Goal: Information Seeking & Learning: Learn about a topic

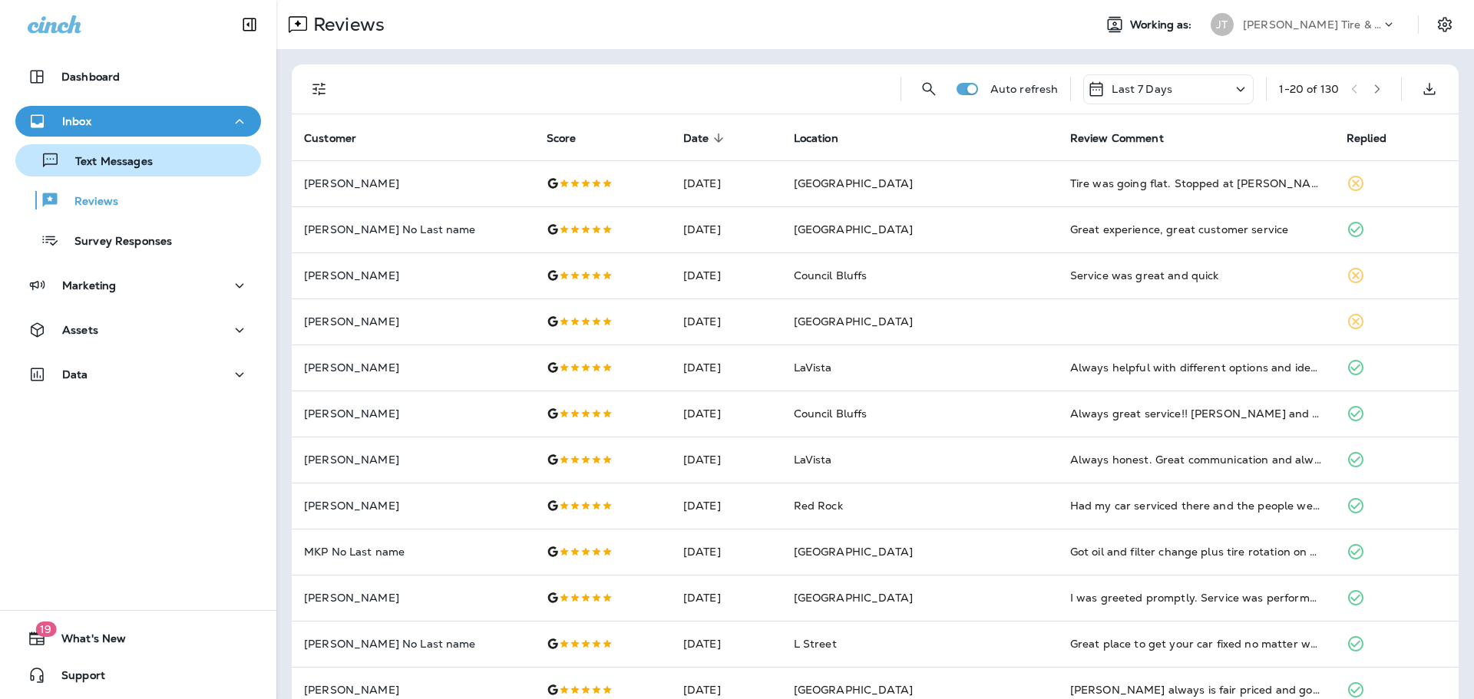
click at [203, 155] on div "Text Messages" at bounding box center [137, 160] width 233 height 23
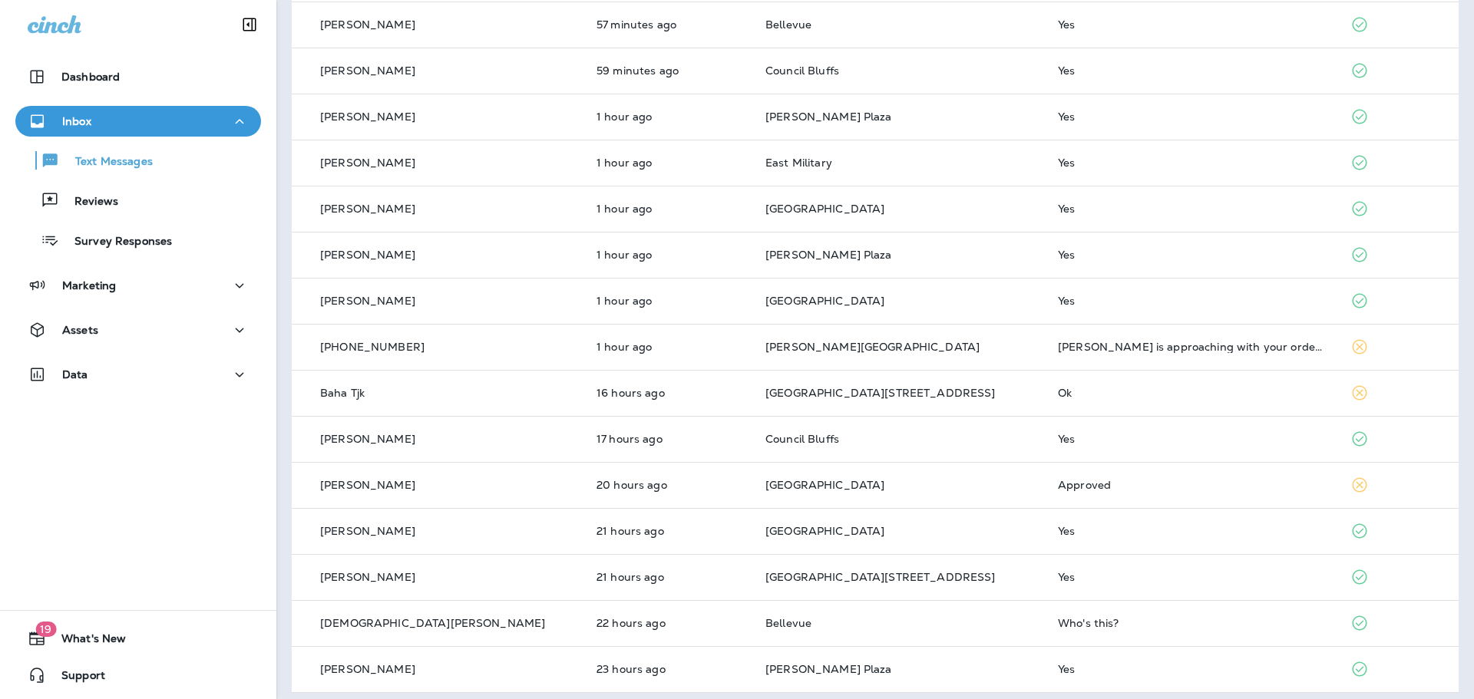
scroll to position [398, 0]
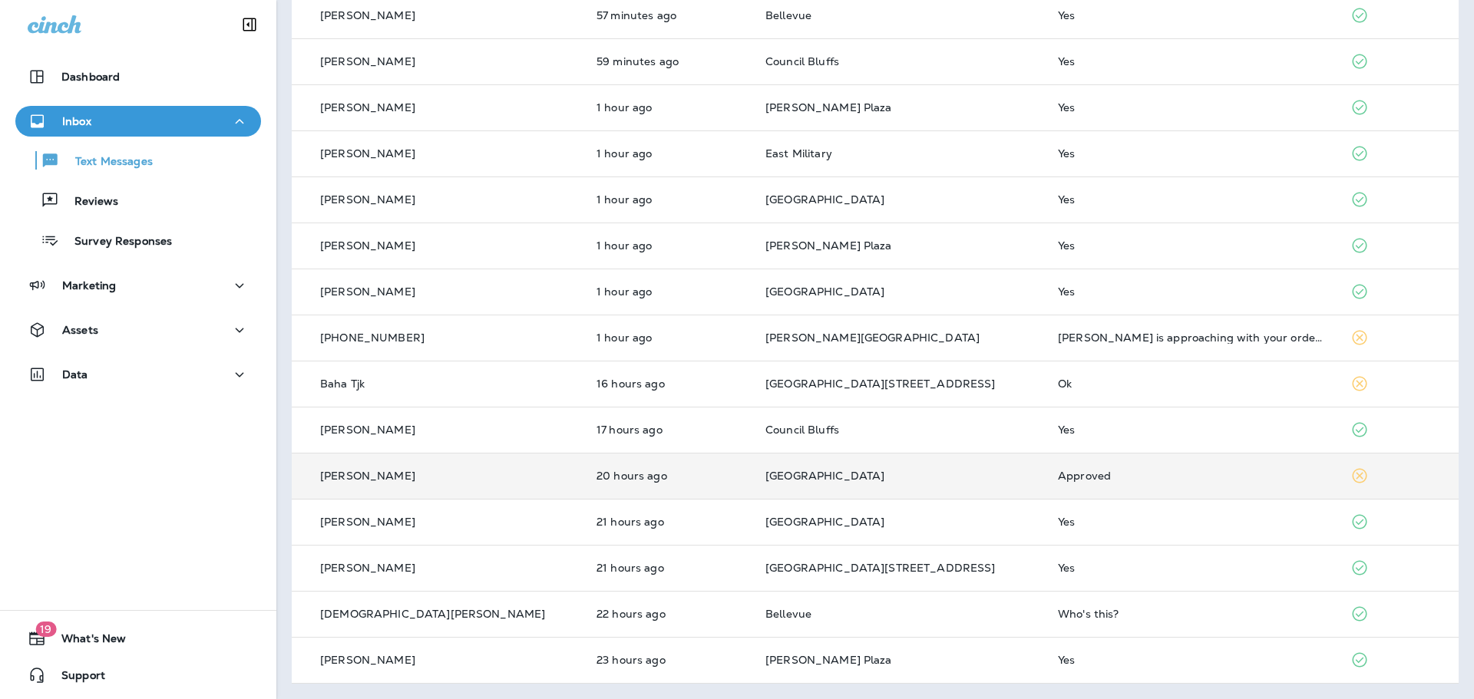
click at [1045, 486] on td "Approved" at bounding box center [1191, 476] width 292 height 46
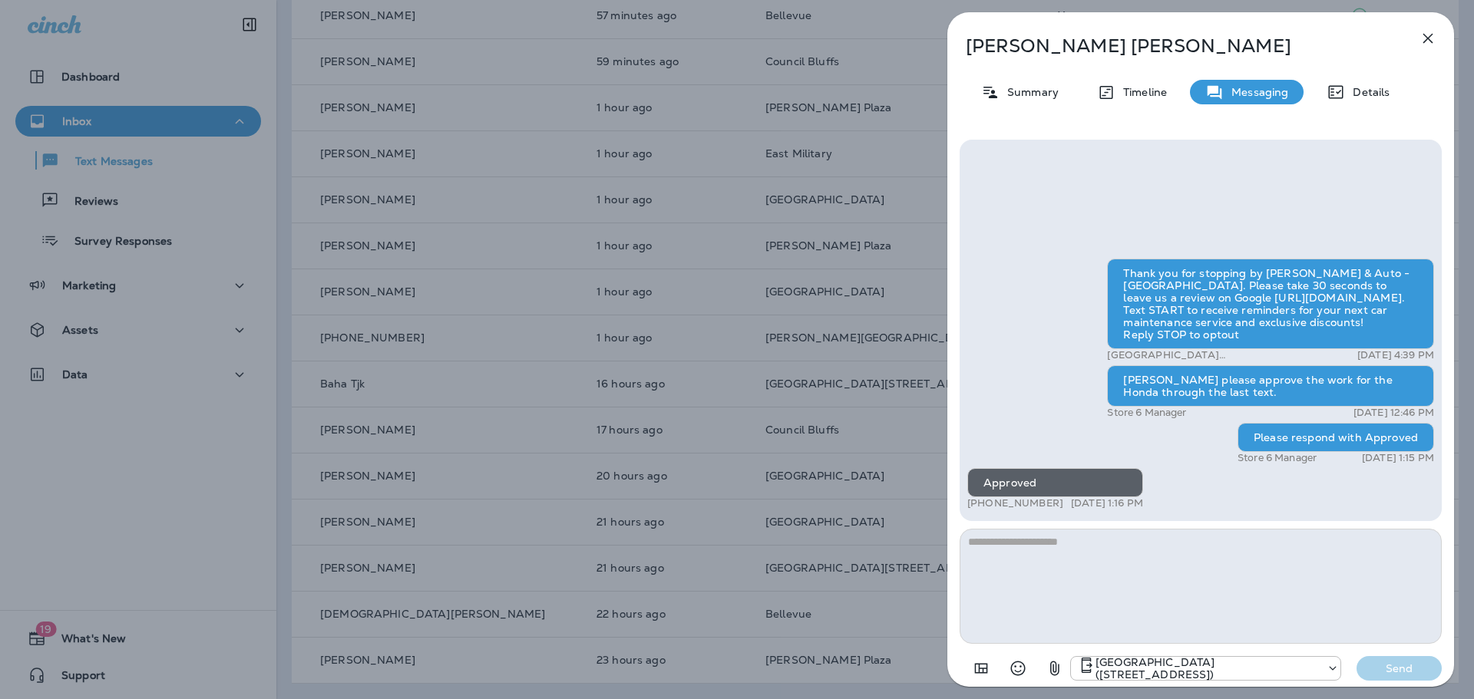
click at [142, 102] on div "[PERSON_NAME] Summary Timeline Messaging Details Thank you for stopping by [PER…" at bounding box center [737, 349] width 1474 height 699
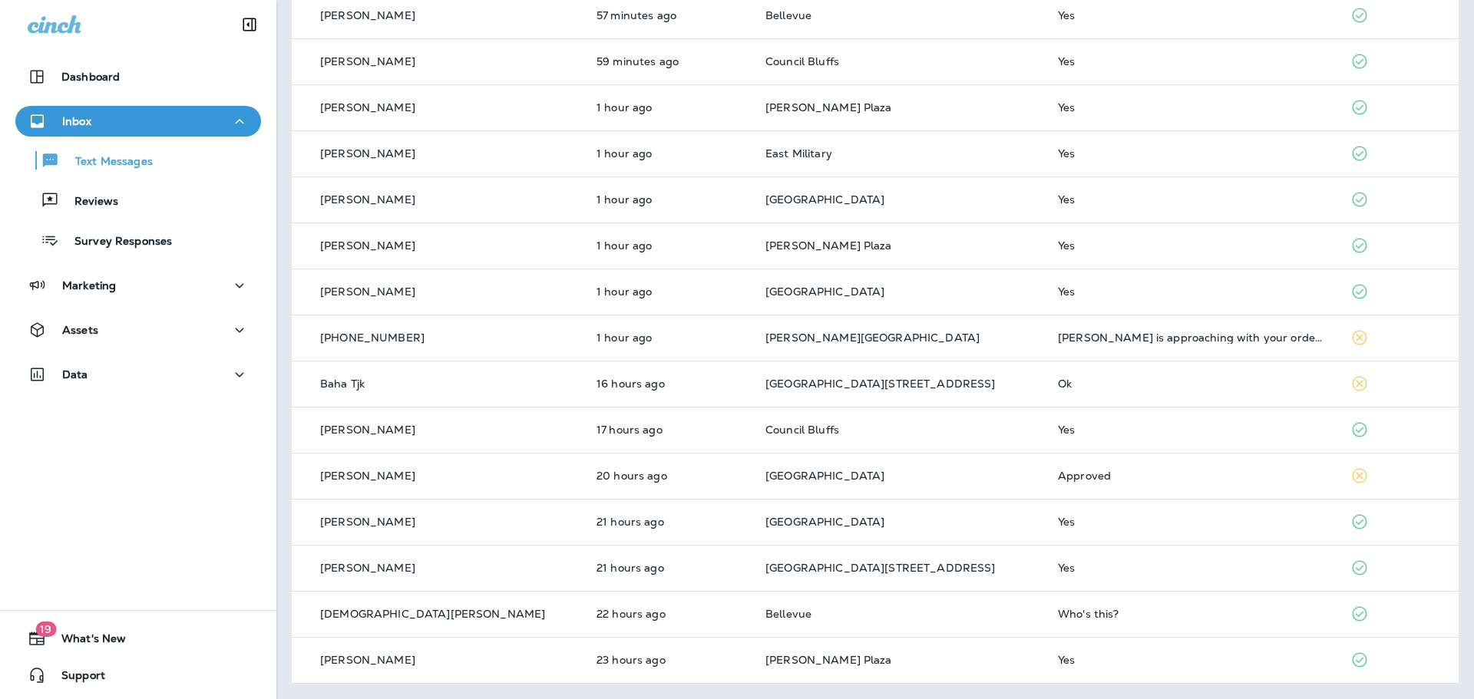
click at [106, 206] on p "Reviews" at bounding box center [88, 202] width 59 height 15
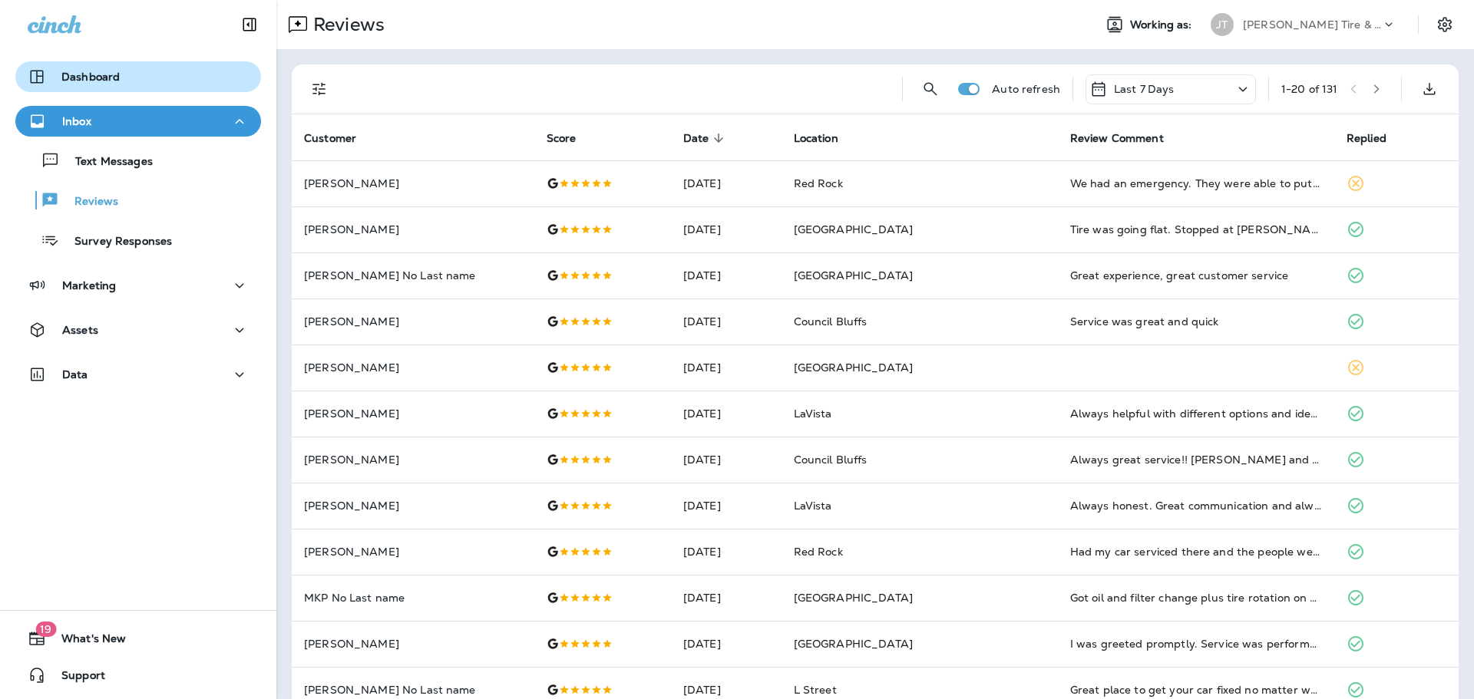
click at [114, 84] on div "Dashboard" at bounding box center [74, 77] width 92 height 18
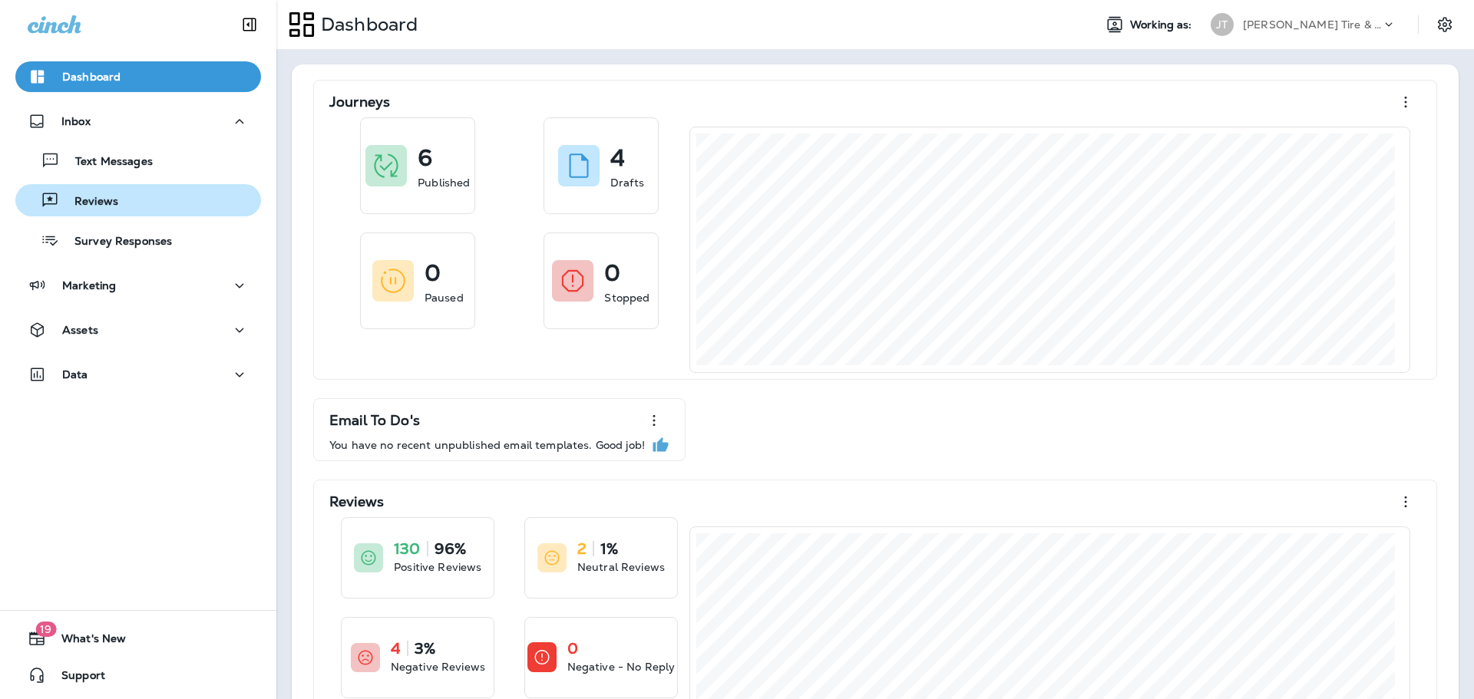
click at [98, 200] on p "Reviews" at bounding box center [88, 202] width 59 height 15
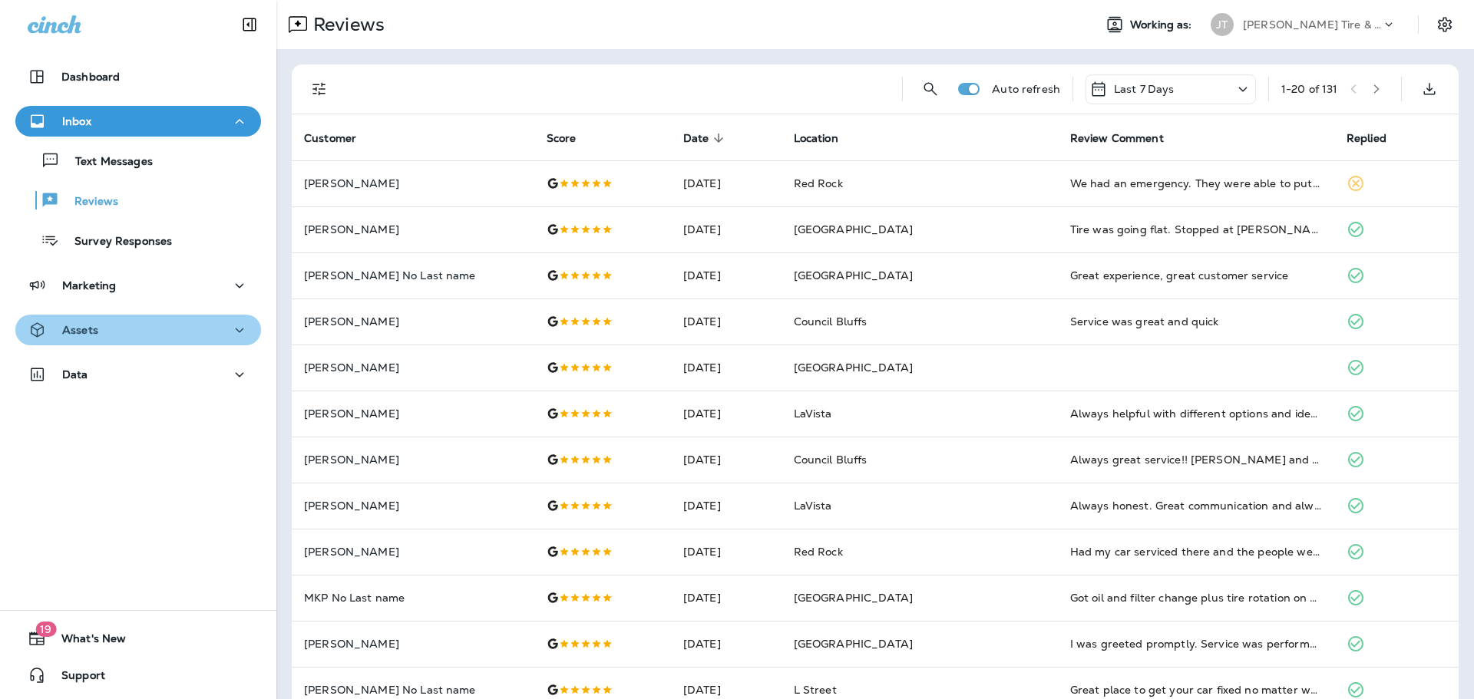
click at [179, 327] on div "Assets" at bounding box center [138, 330] width 221 height 19
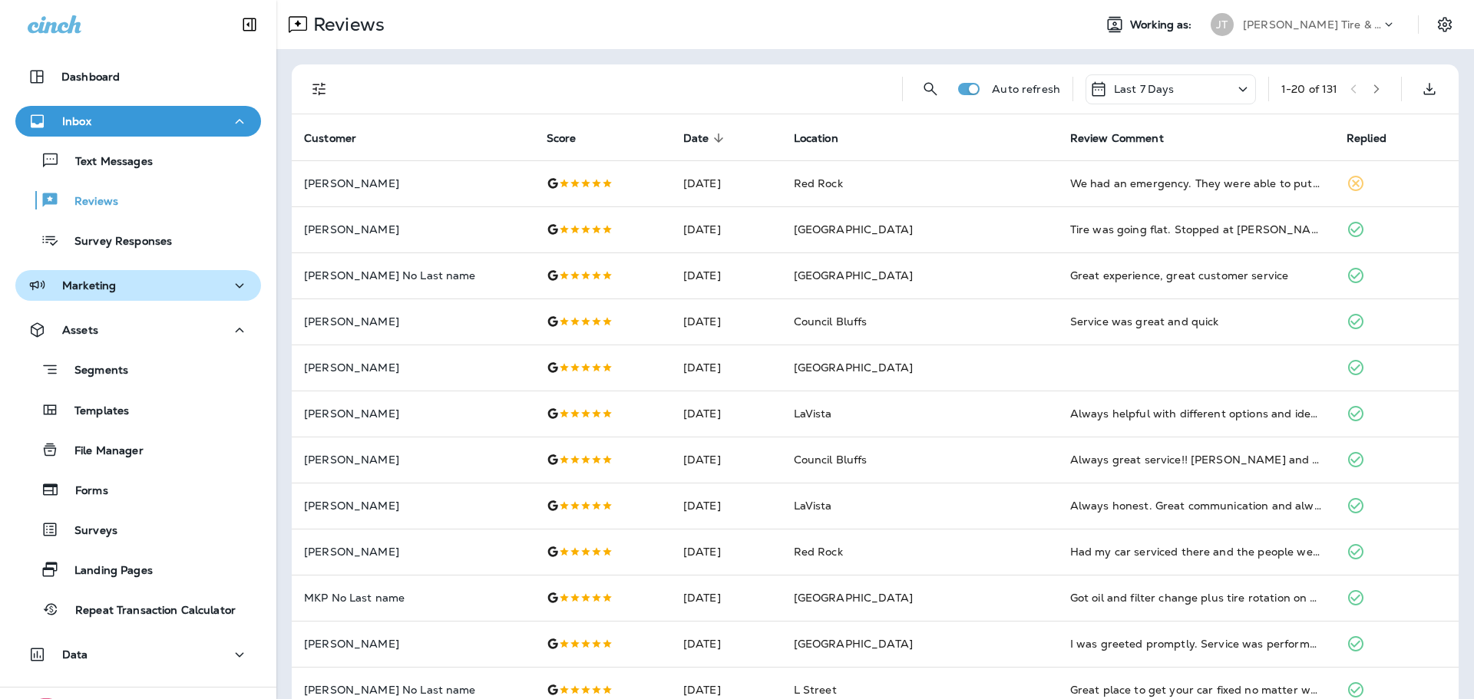
click at [212, 272] on button "Marketing" at bounding box center [138, 285] width 246 height 31
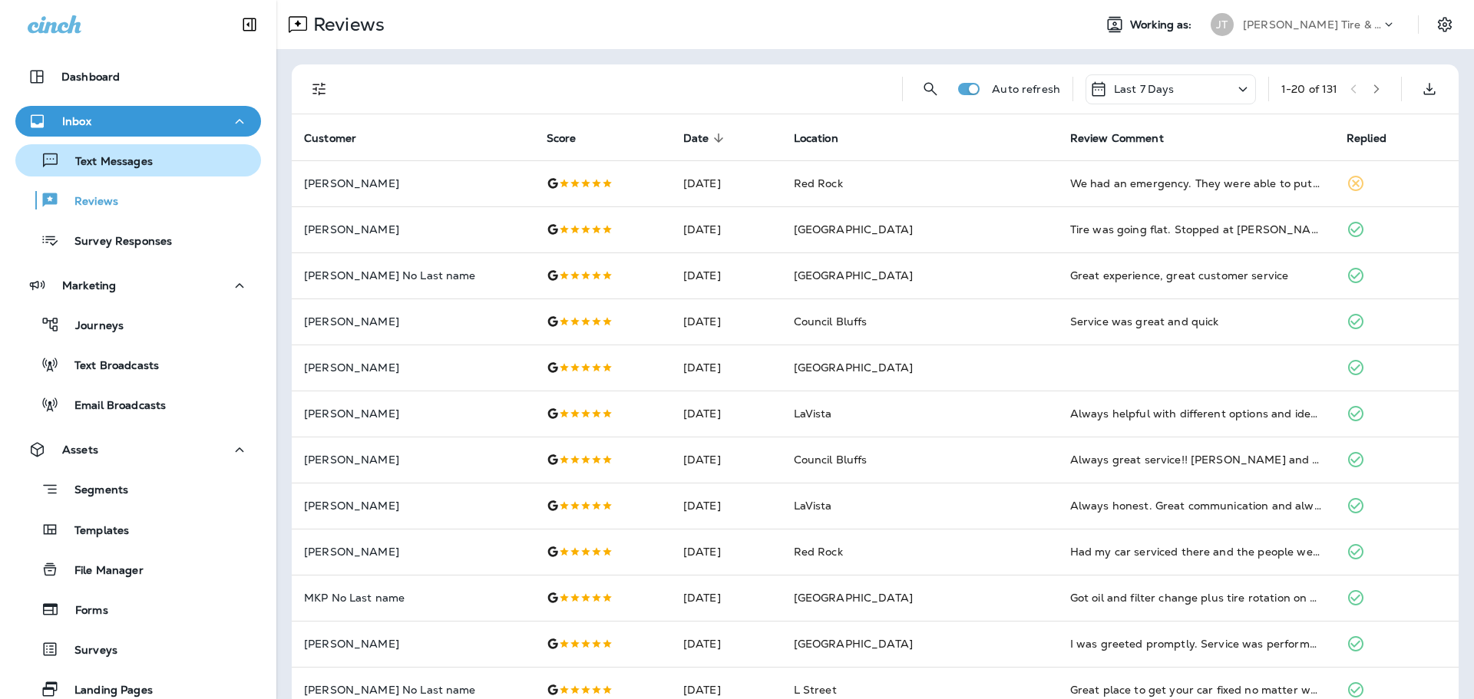
click at [97, 151] on div "Text Messages" at bounding box center [86, 160] width 131 height 23
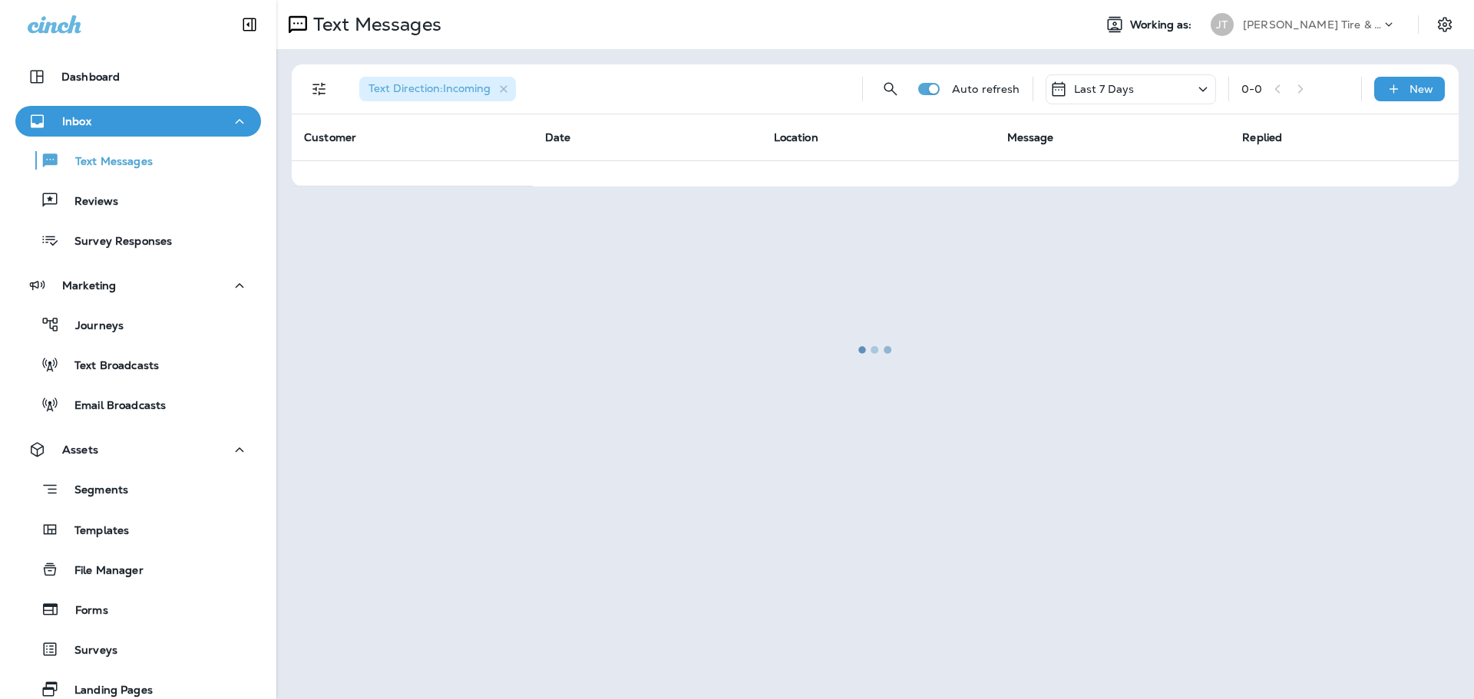
click at [167, 94] on div "Dashboard" at bounding box center [138, 80] width 276 height 38
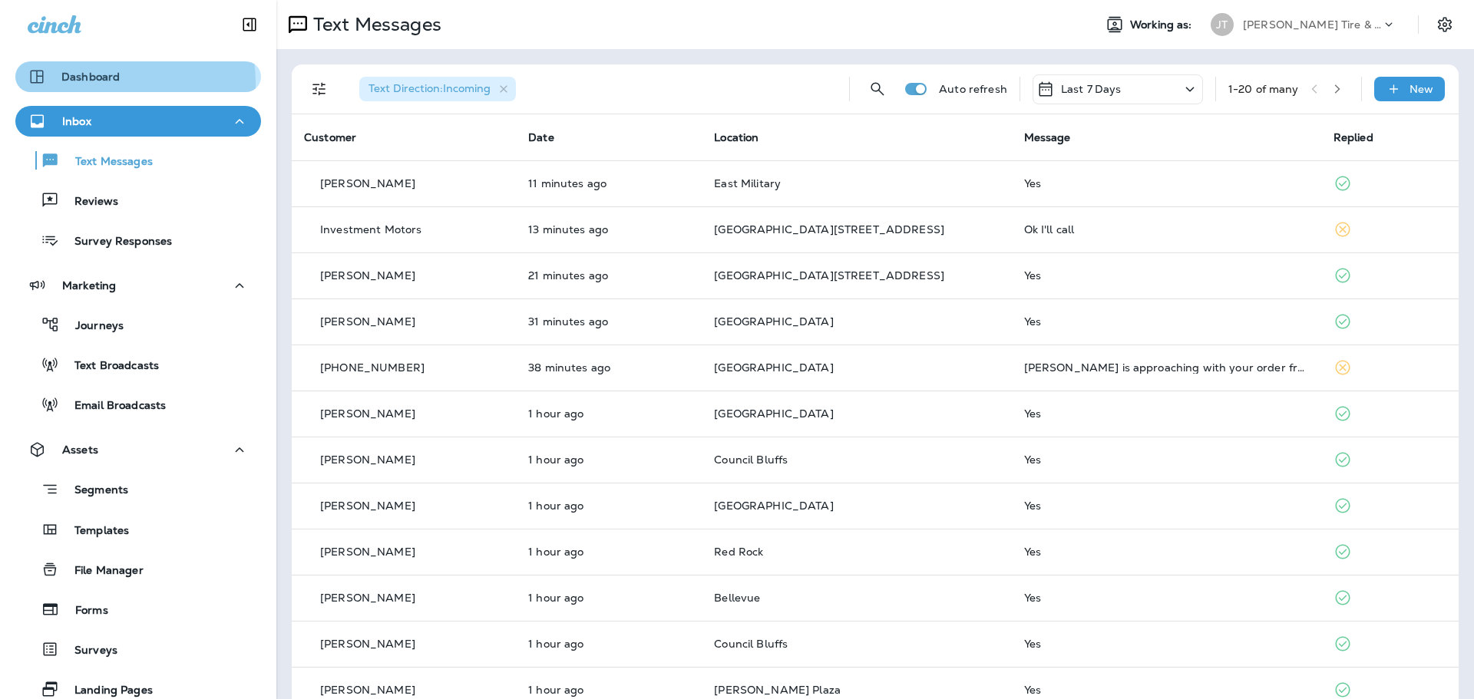
click at [102, 83] on p "Dashboard" at bounding box center [90, 77] width 58 height 12
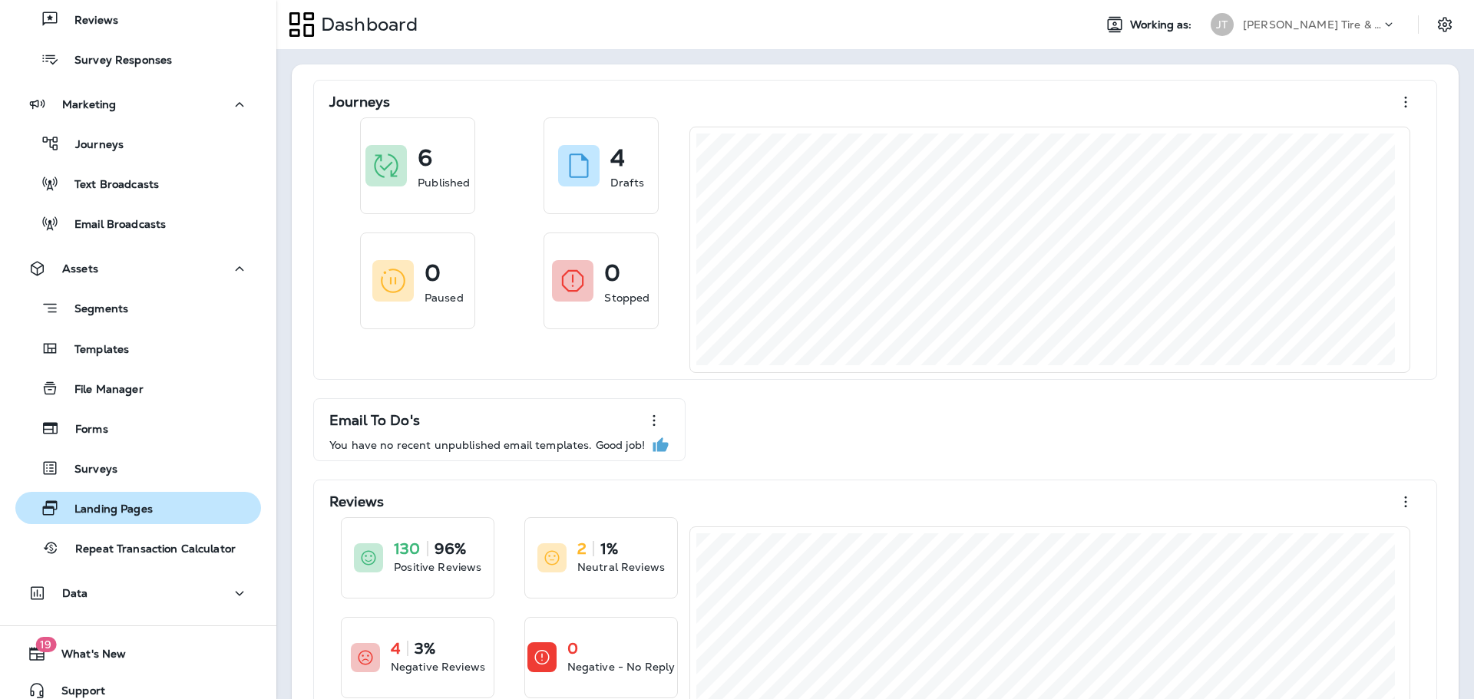
scroll to position [196, 0]
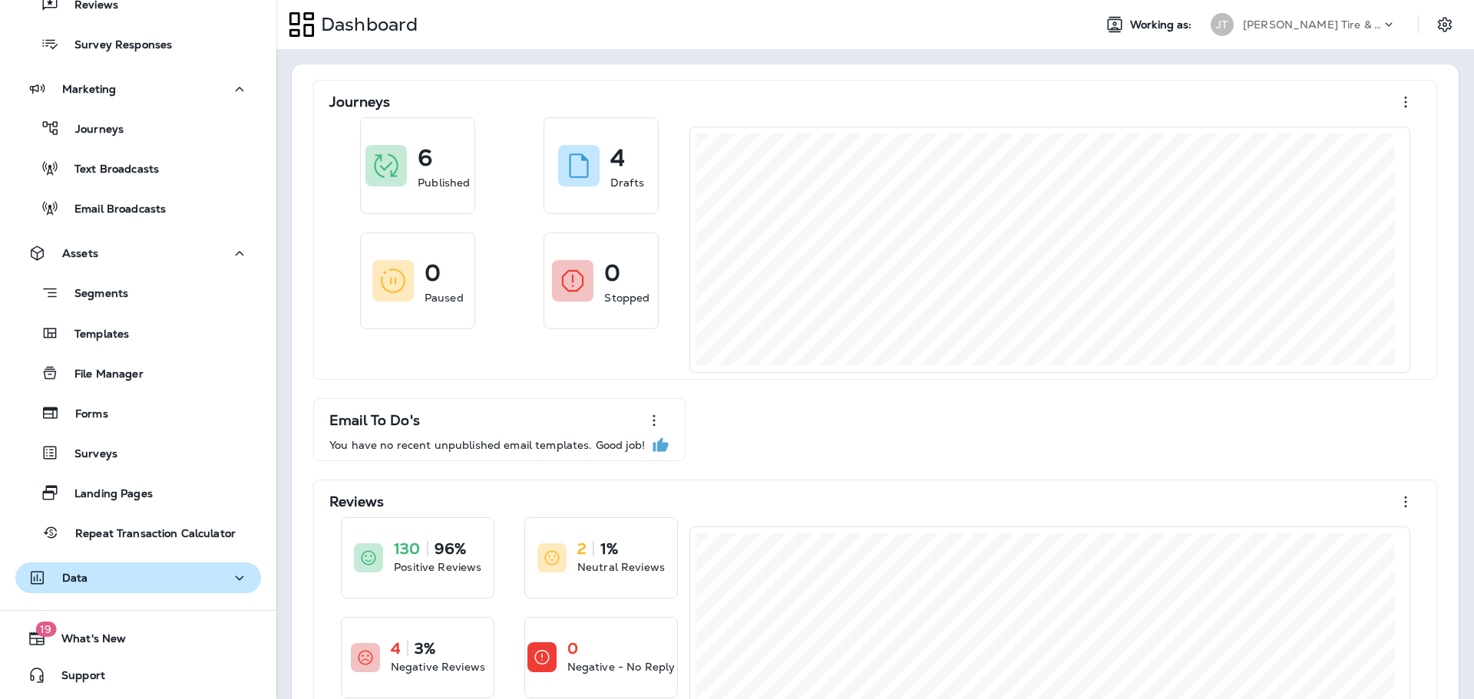
click at [234, 573] on icon "button" at bounding box center [239, 578] width 18 height 19
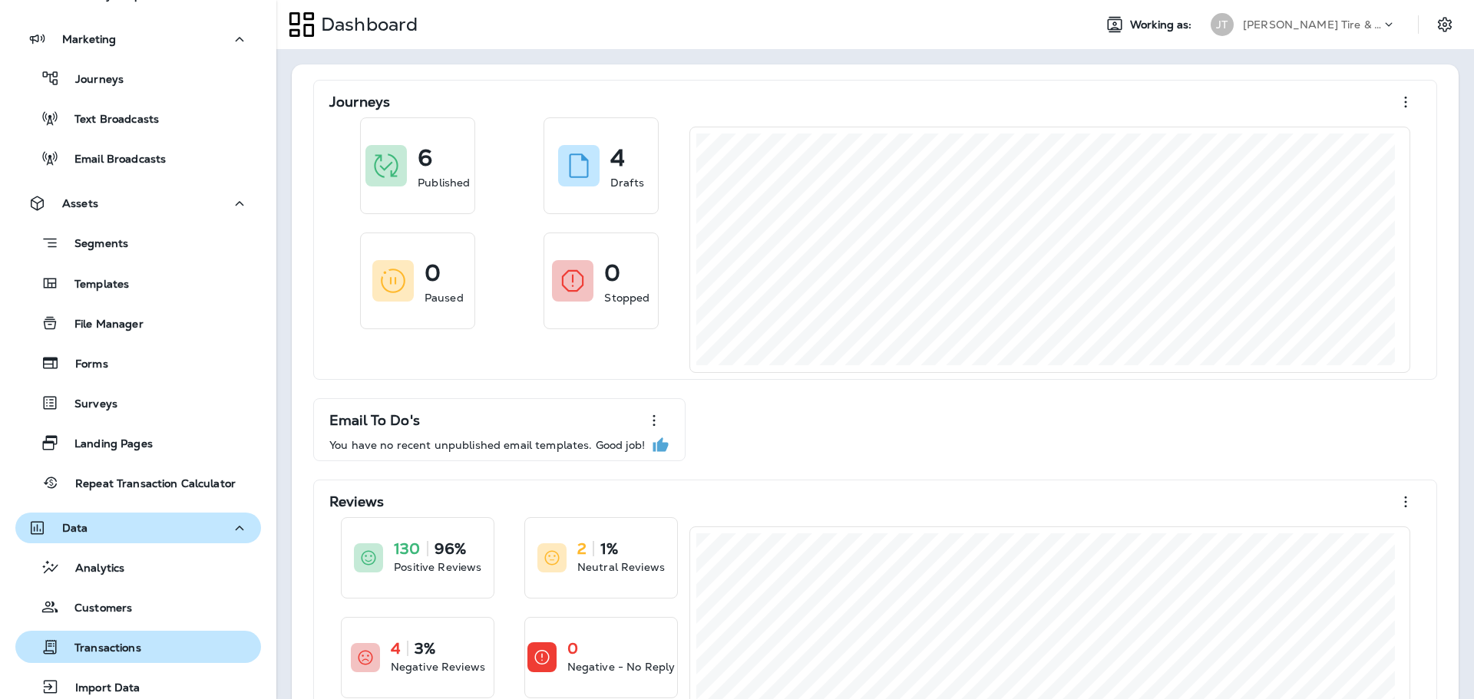
scroll to position [273, 0]
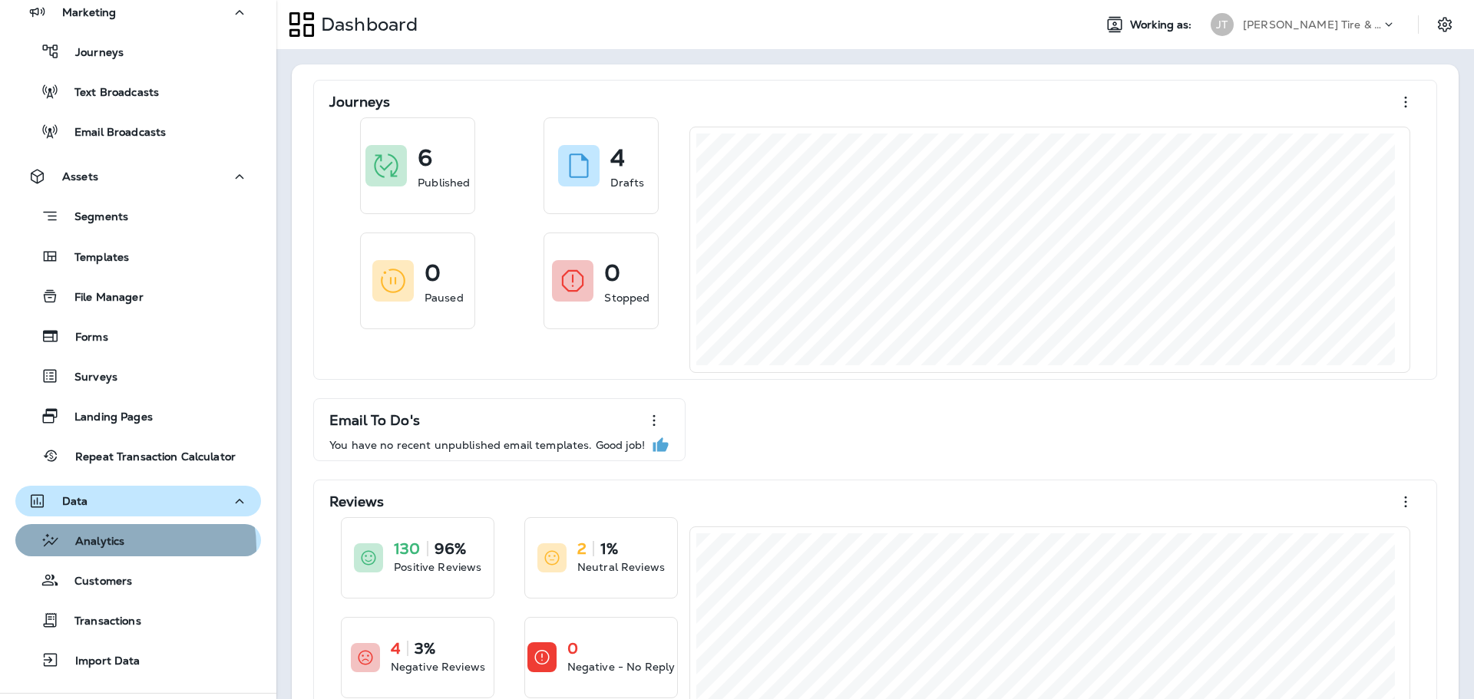
click at [117, 548] on p "Analytics" at bounding box center [92, 542] width 64 height 15
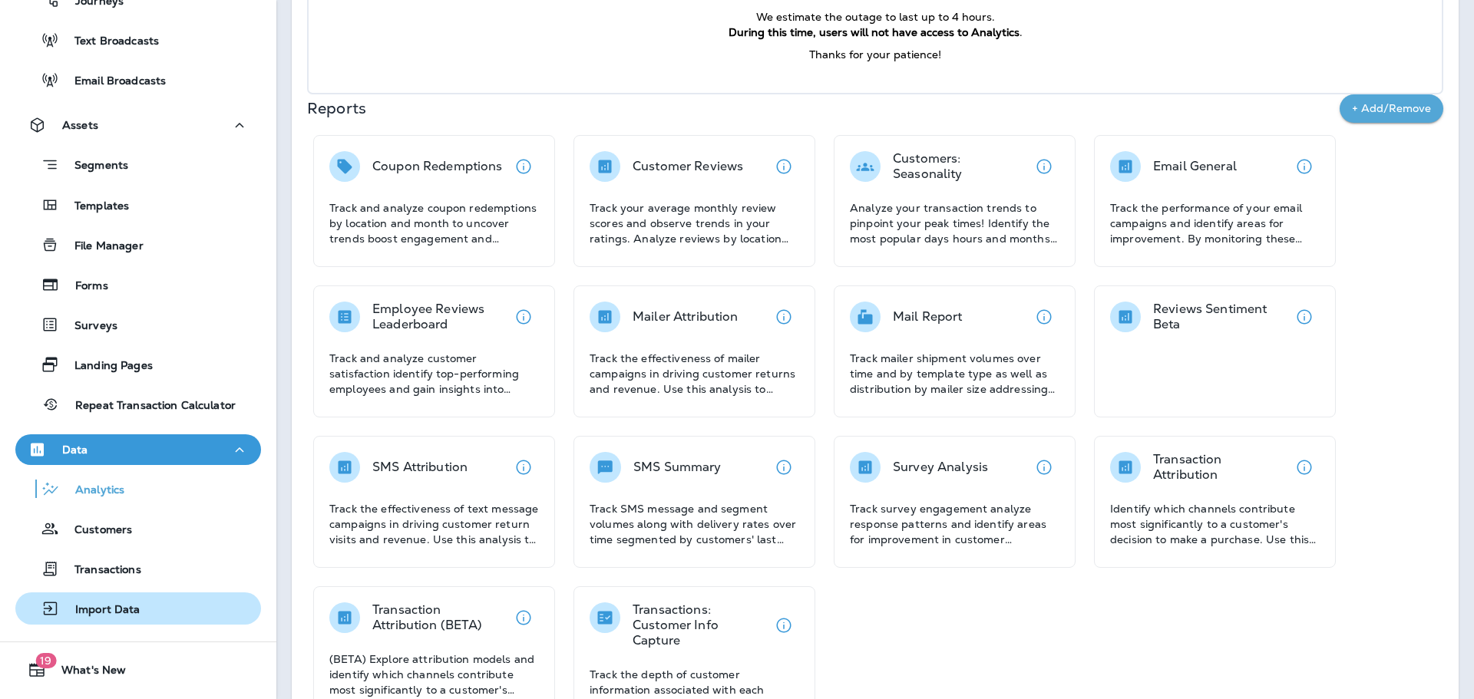
scroll to position [350, 0]
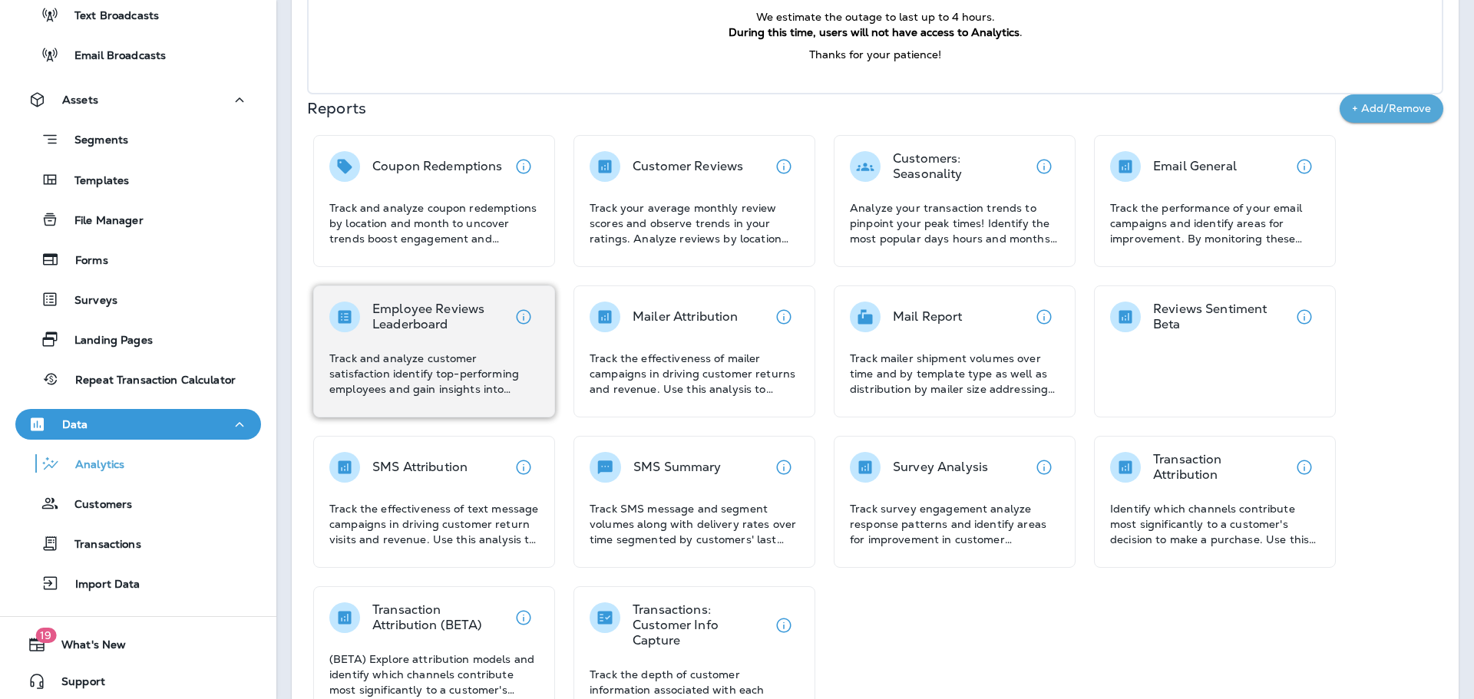
click at [465, 335] on div "Employee Reviews Leaderboard Track and analyze customer satisfaction identify t…" at bounding box center [434, 349] width 210 height 95
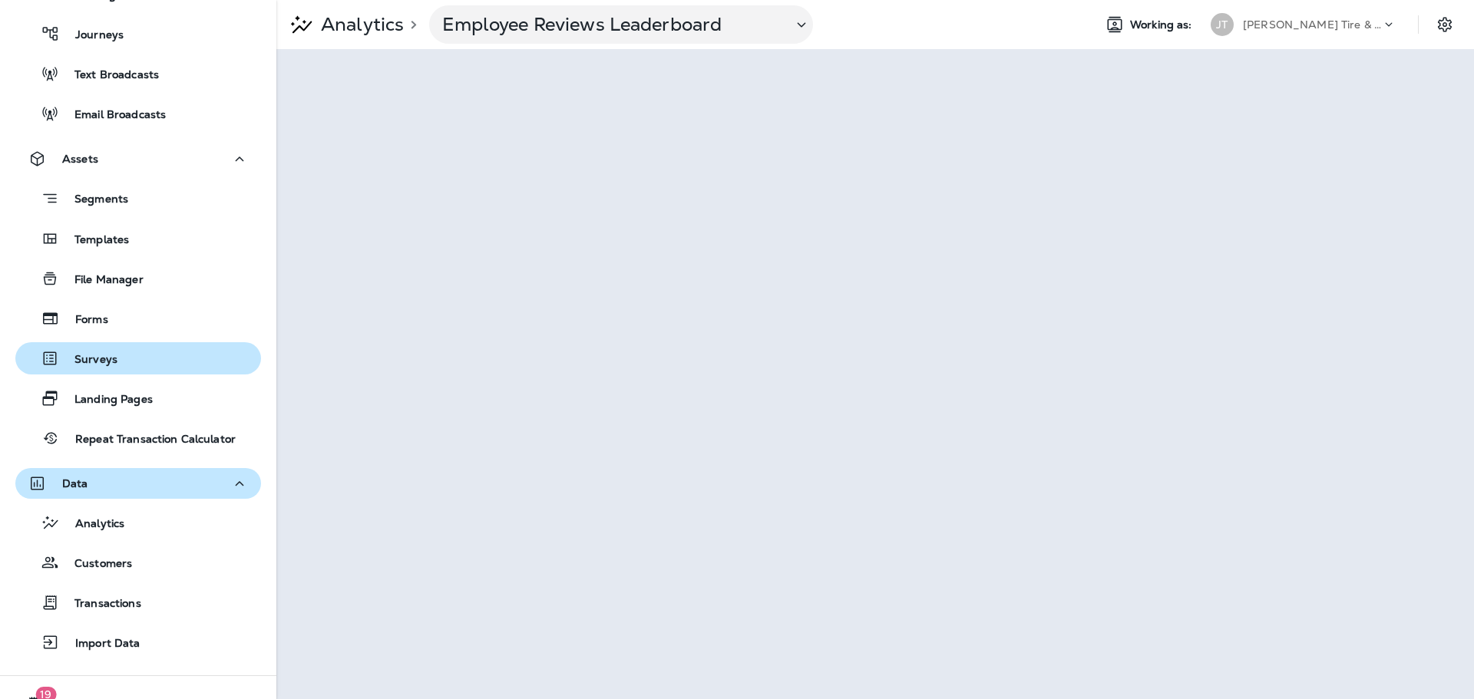
scroll to position [273, 0]
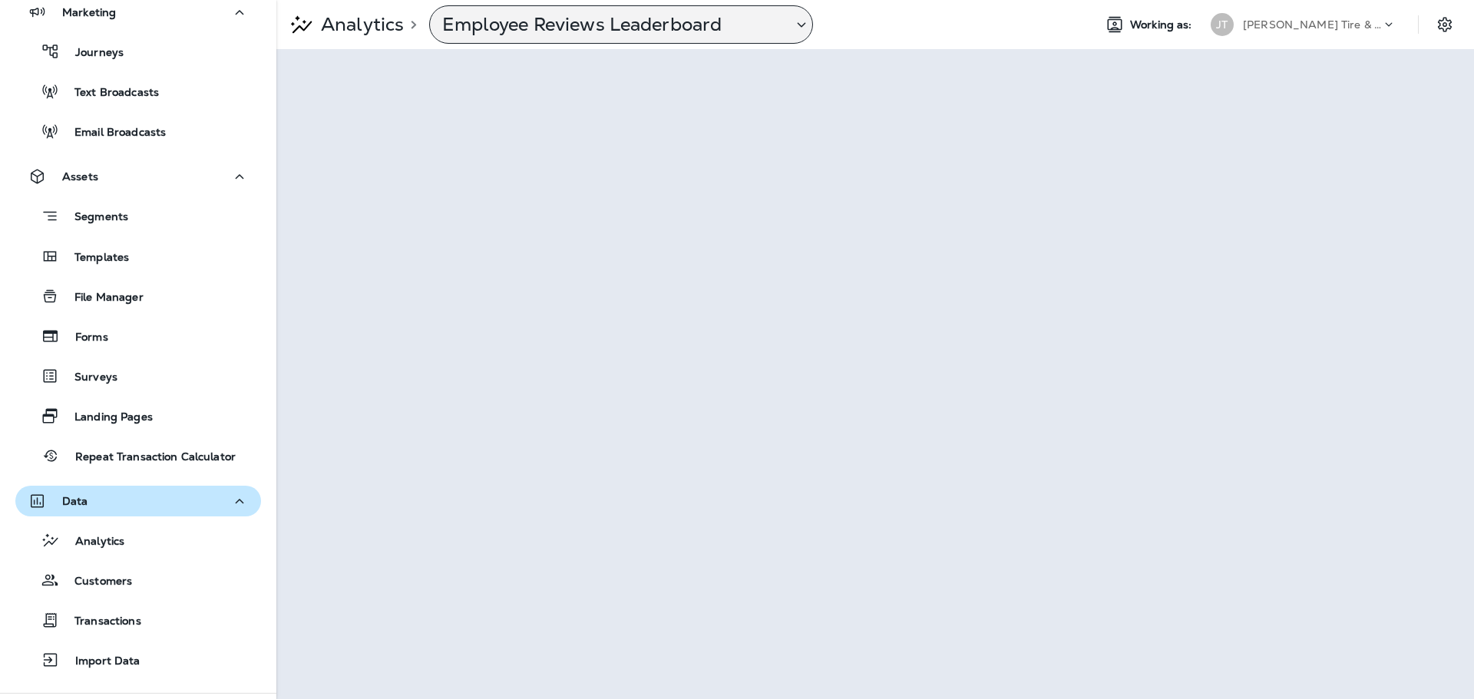
click at [787, 28] on div "Employee Reviews Leaderboard" at bounding box center [611, 24] width 362 height 23
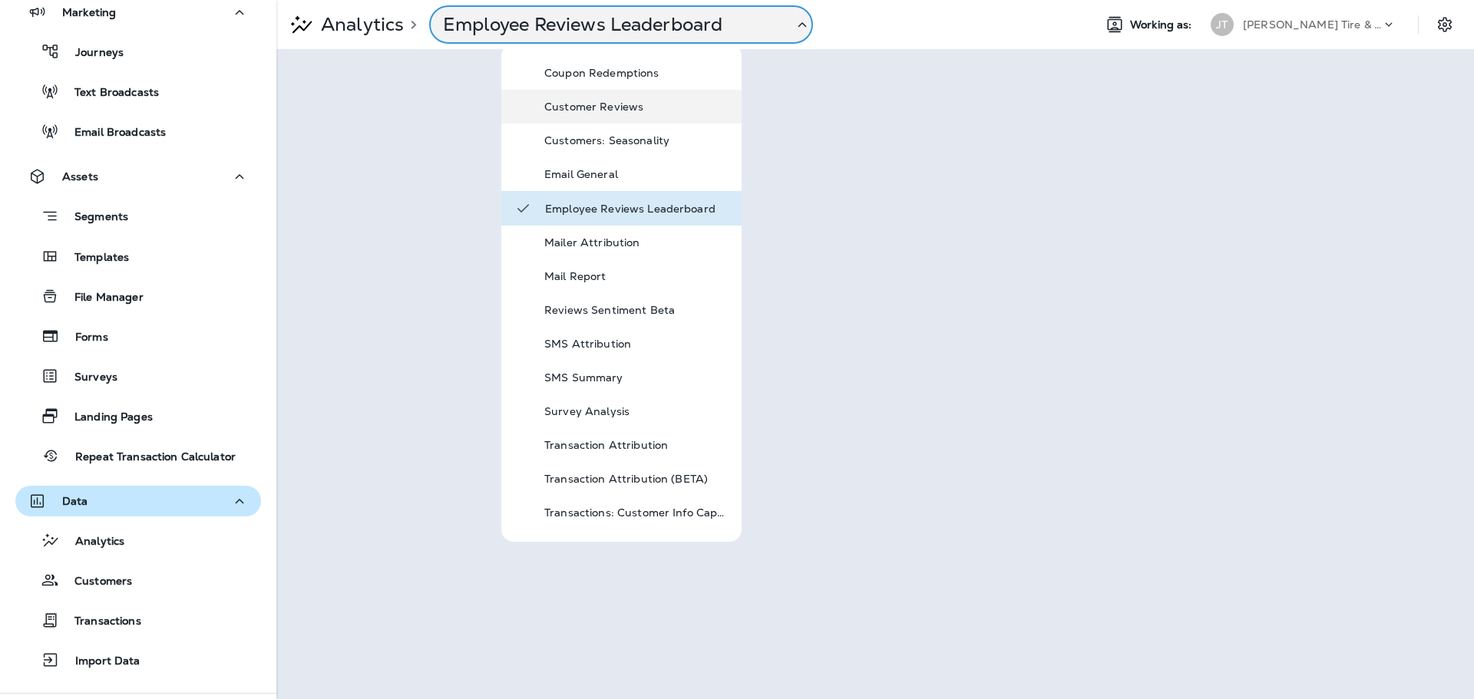
click at [602, 104] on p "Customer Reviews" at bounding box center [636, 107] width 184 height 12
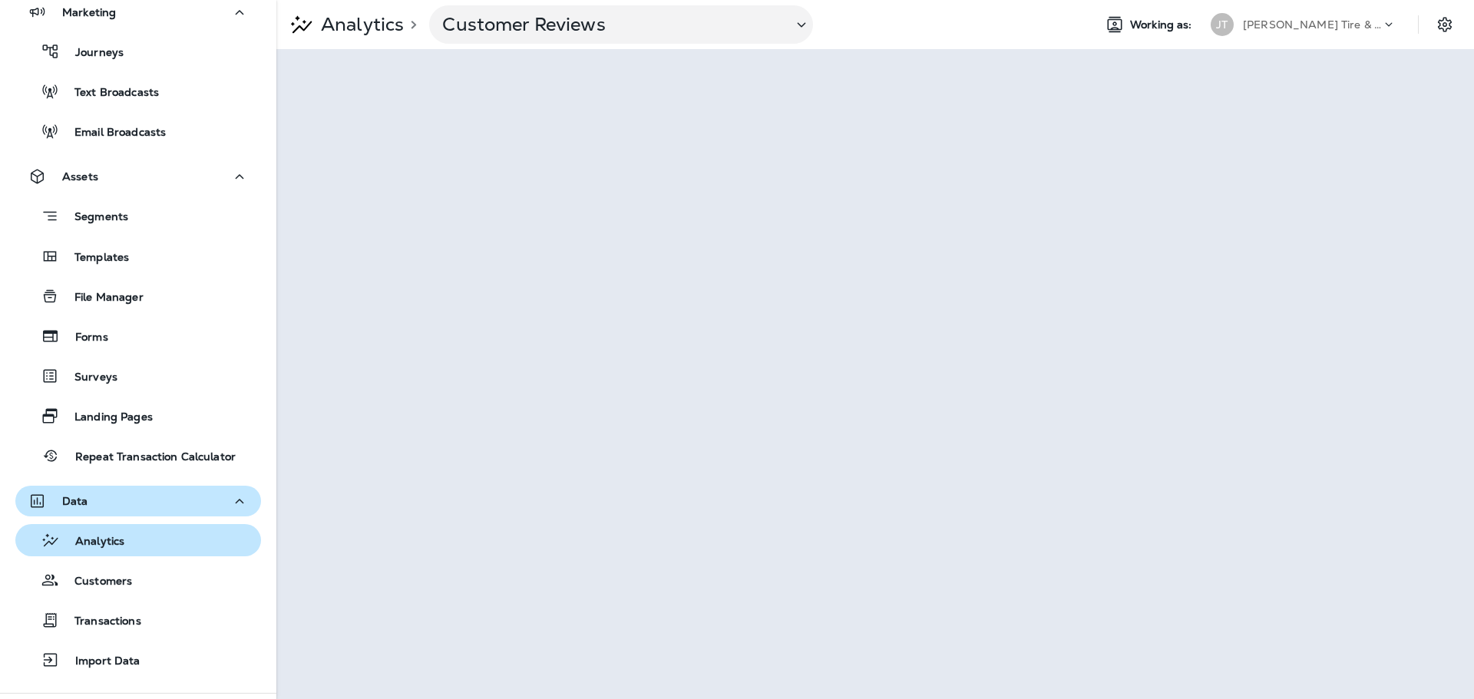
click at [144, 531] on div "Analytics" at bounding box center [137, 540] width 233 height 23
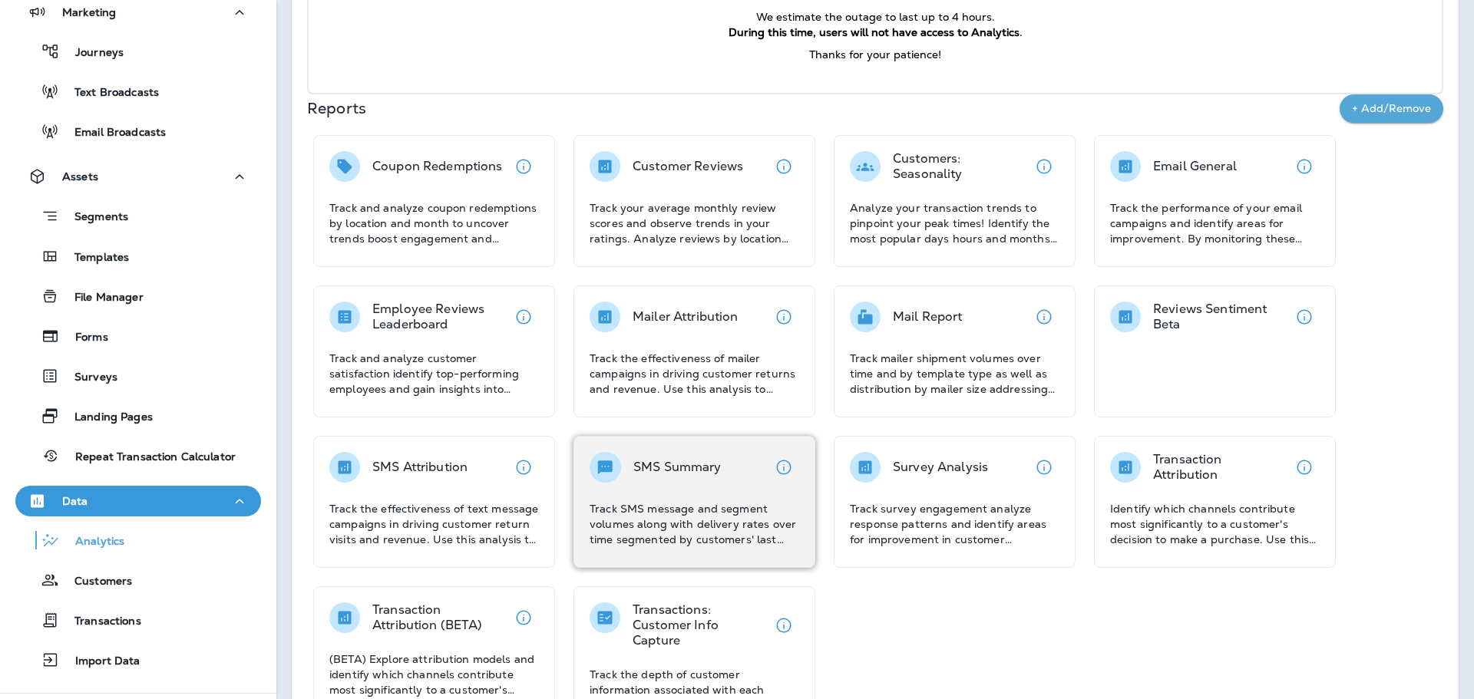
scroll to position [280, 0]
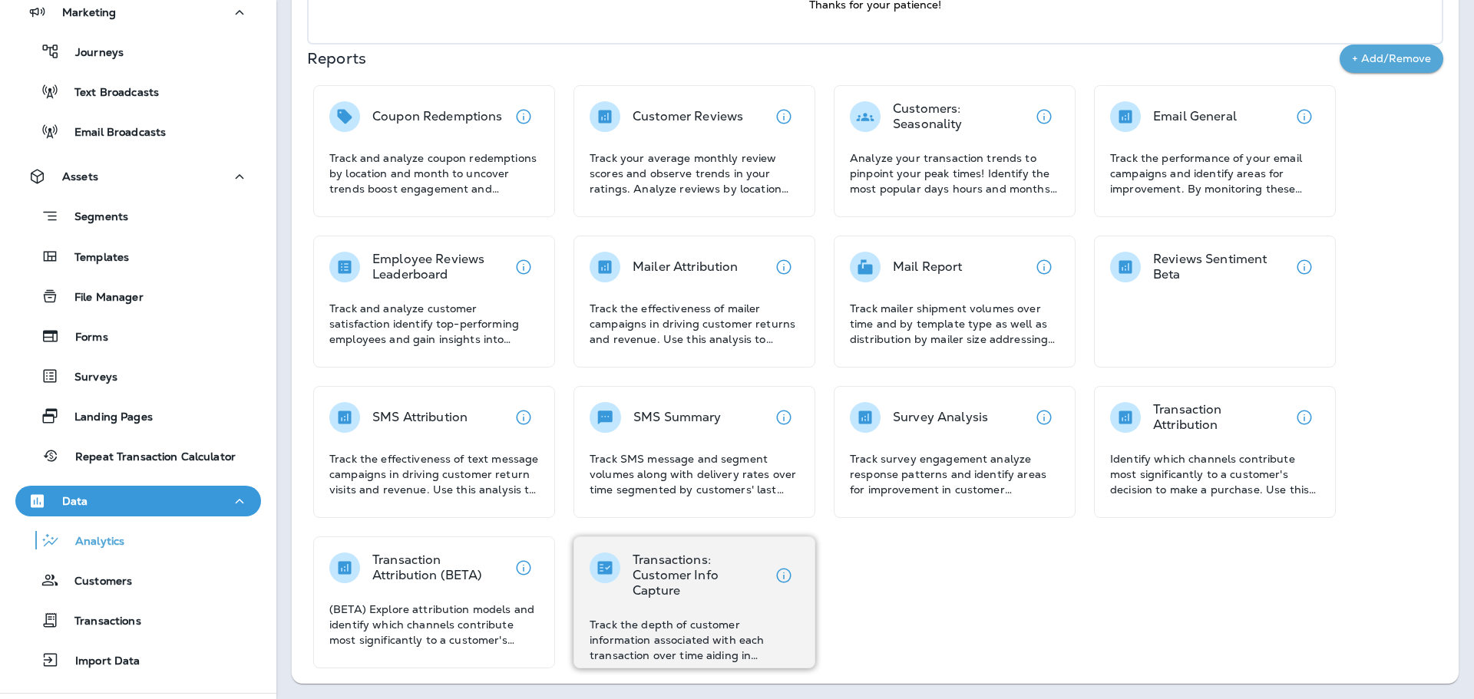
click at [660, 606] on div "Transactions: Customer Info Capture Track the depth of customer information ass…" at bounding box center [694, 608] width 210 height 111
